Goal: Information Seeking & Learning: Learn about a topic

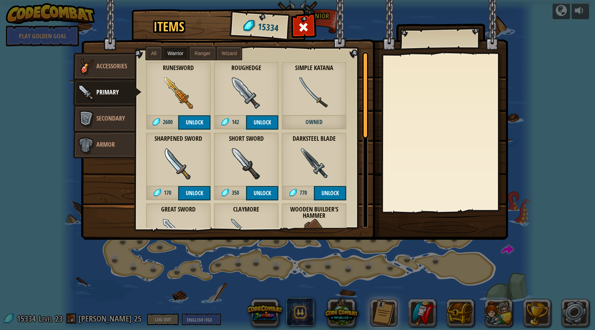
click at [211, 49] on label "Ranger" at bounding box center [203, 53] width 26 height 13
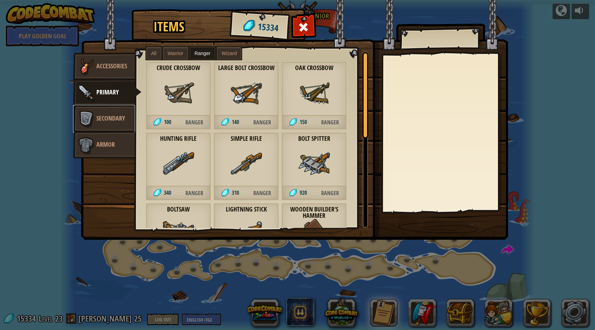
click at [112, 119] on span "Secondary" at bounding box center [110, 118] width 29 height 9
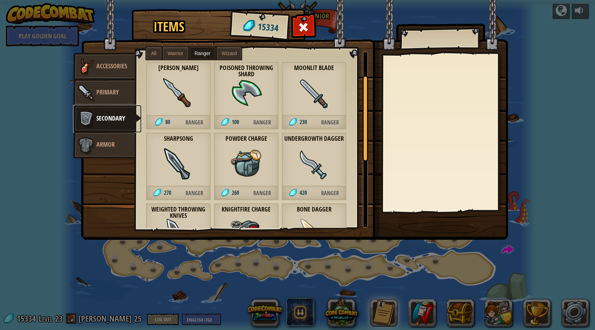
scroll to position [195, 0]
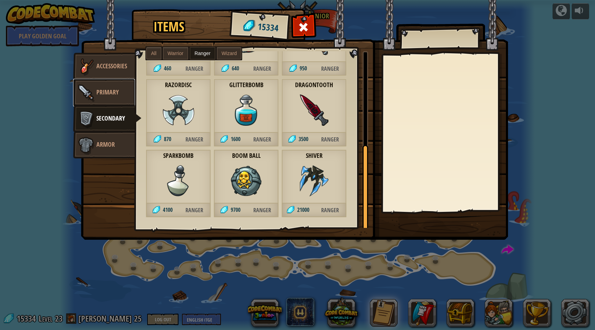
click at [110, 100] on link "Primary" at bounding box center [104, 93] width 62 height 28
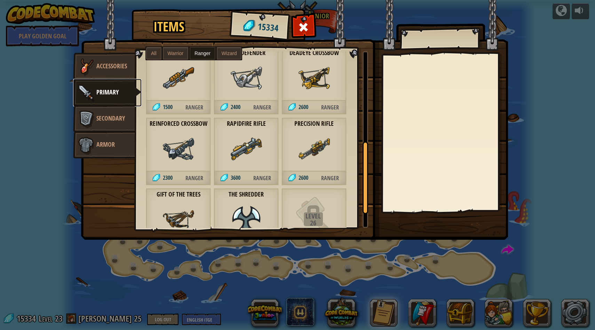
scroll to position [229, 0]
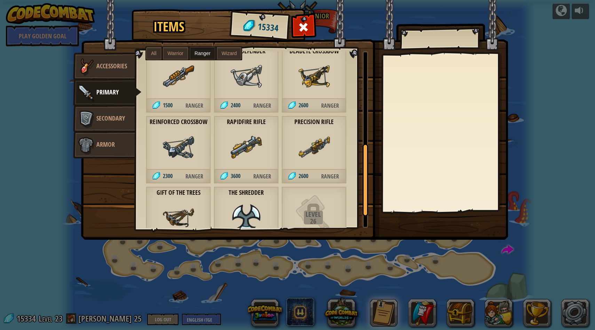
click at [200, 158] on div "Reinforced Crossbow 2300 Ranger" at bounding box center [178, 150] width 65 height 68
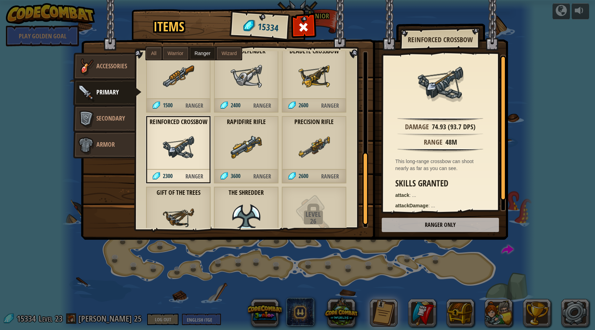
scroll to position [266, 0]
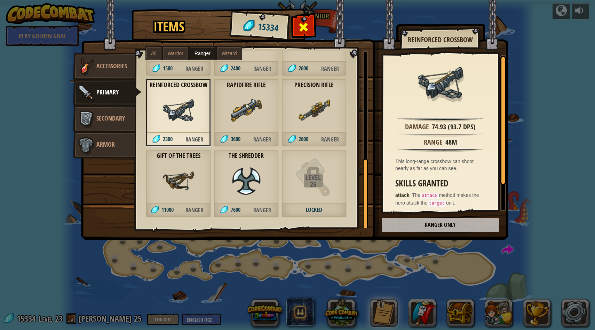
click at [302, 25] on span at bounding box center [303, 27] width 11 height 11
